Goal: Task Accomplishment & Management: Complete application form

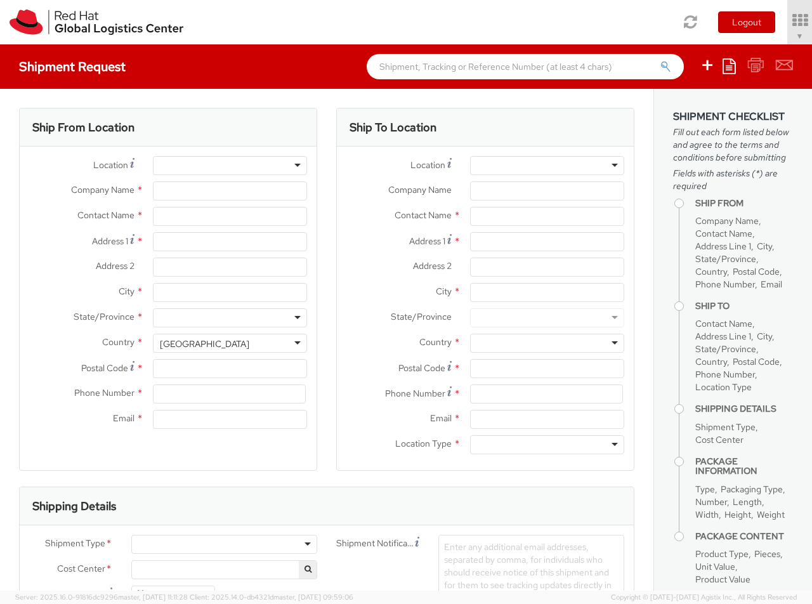
select select "850"
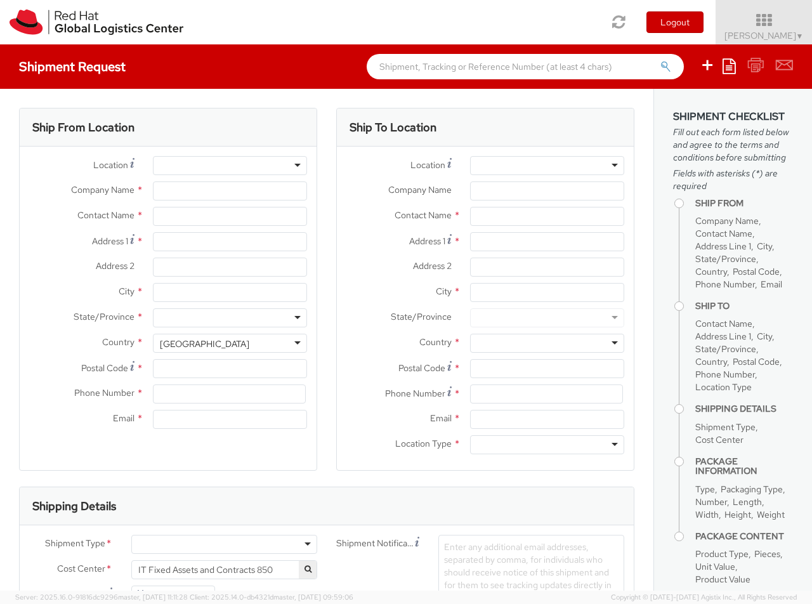
select select
type input "Red Hat Czech s.r.o."
type input "[PERSON_NAME]"
type input "Purkynova 647/111"
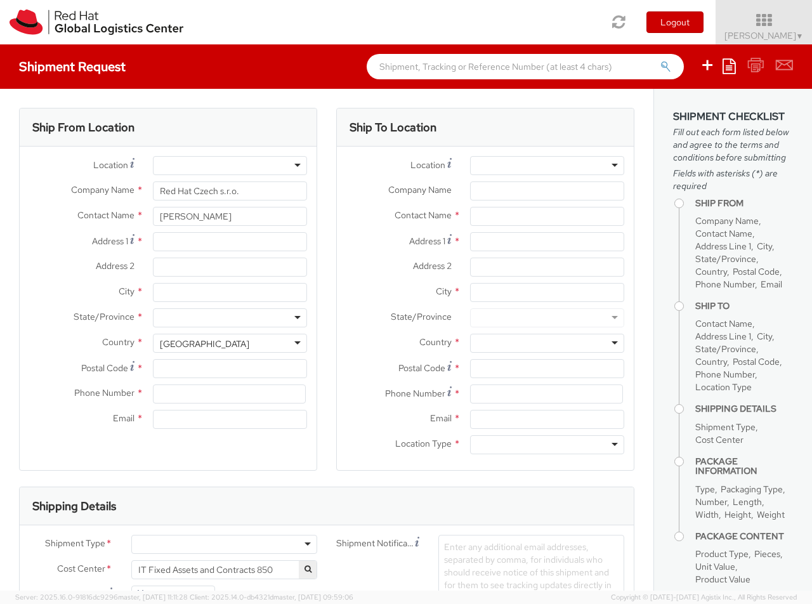
type input "[GEOGRAPHIC_DATA]"
type input "621 00"
type input "420 532 294 555"
type input "[EMAIL_ADDRESS][DOMAIN_NAME]"
select select "CM"
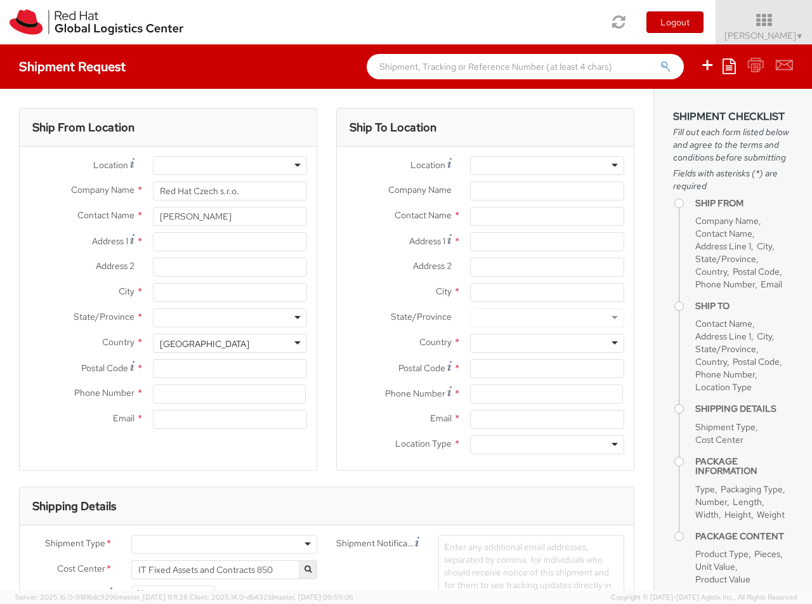
select select "KGS"
